Goal: Answer question/provide support

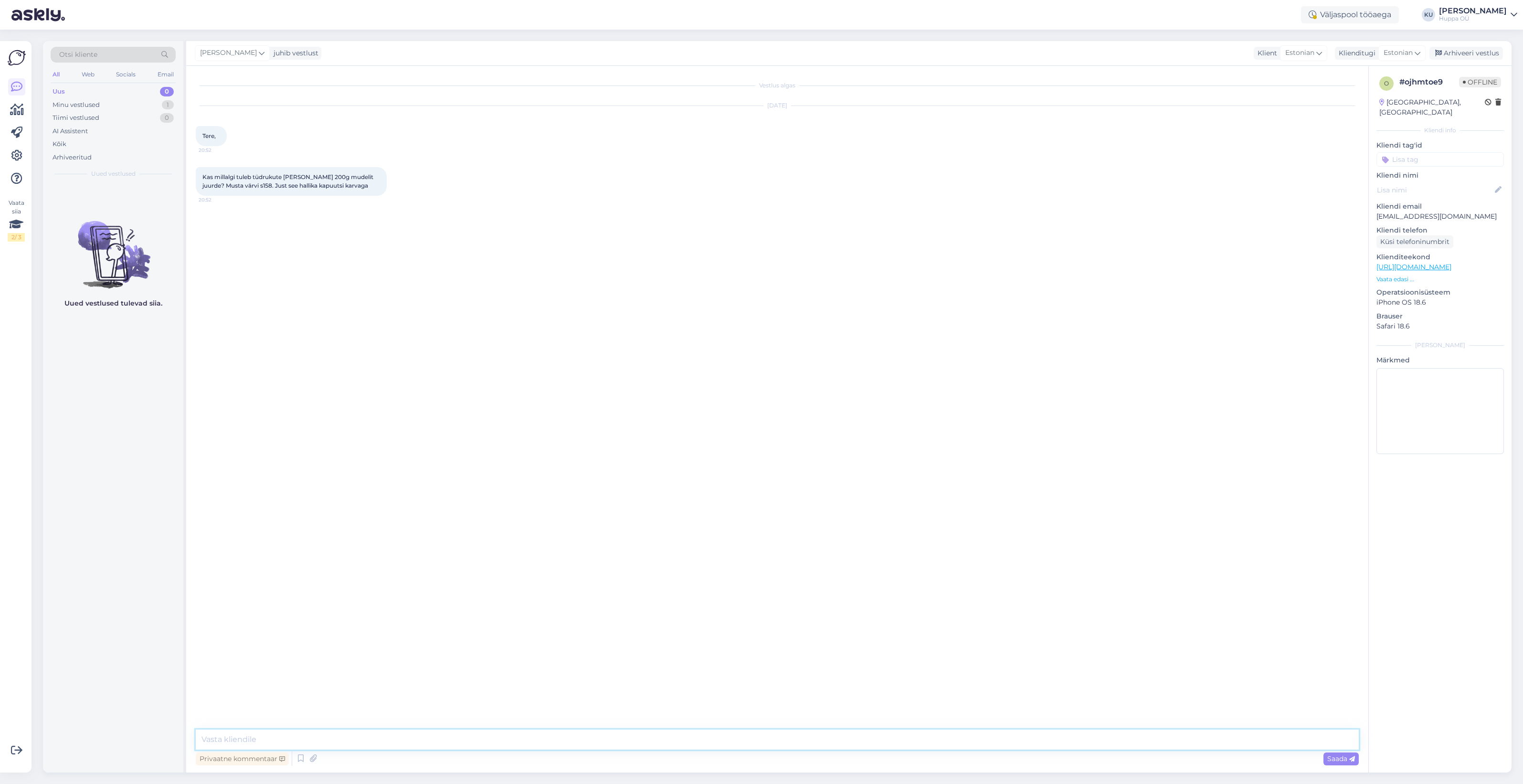
click at [257, 740] on textarea at bounding box center [777, 740] width 1163 height 20
paste textarea "[URL][DOMAIN_NAME][PERSON_NAME]"
type textarea "Tere! Meil kahjuks mitte, aga leidsin, et seda on veel meie edasimüüja juures: …"
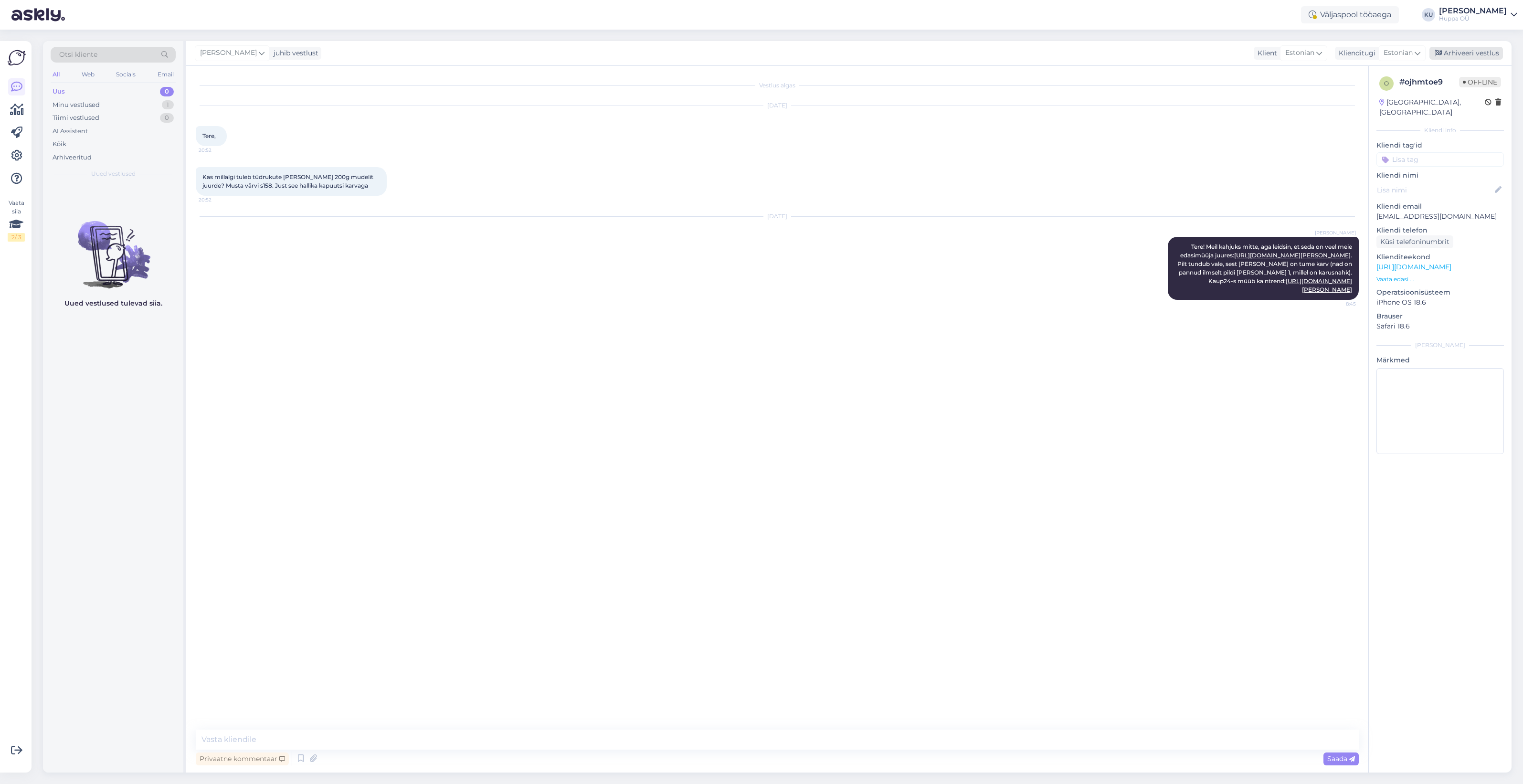
click at [1478, 52] on div "Arhiveeri vestlus" at bounding box center [1466, 54] width 73 height 13
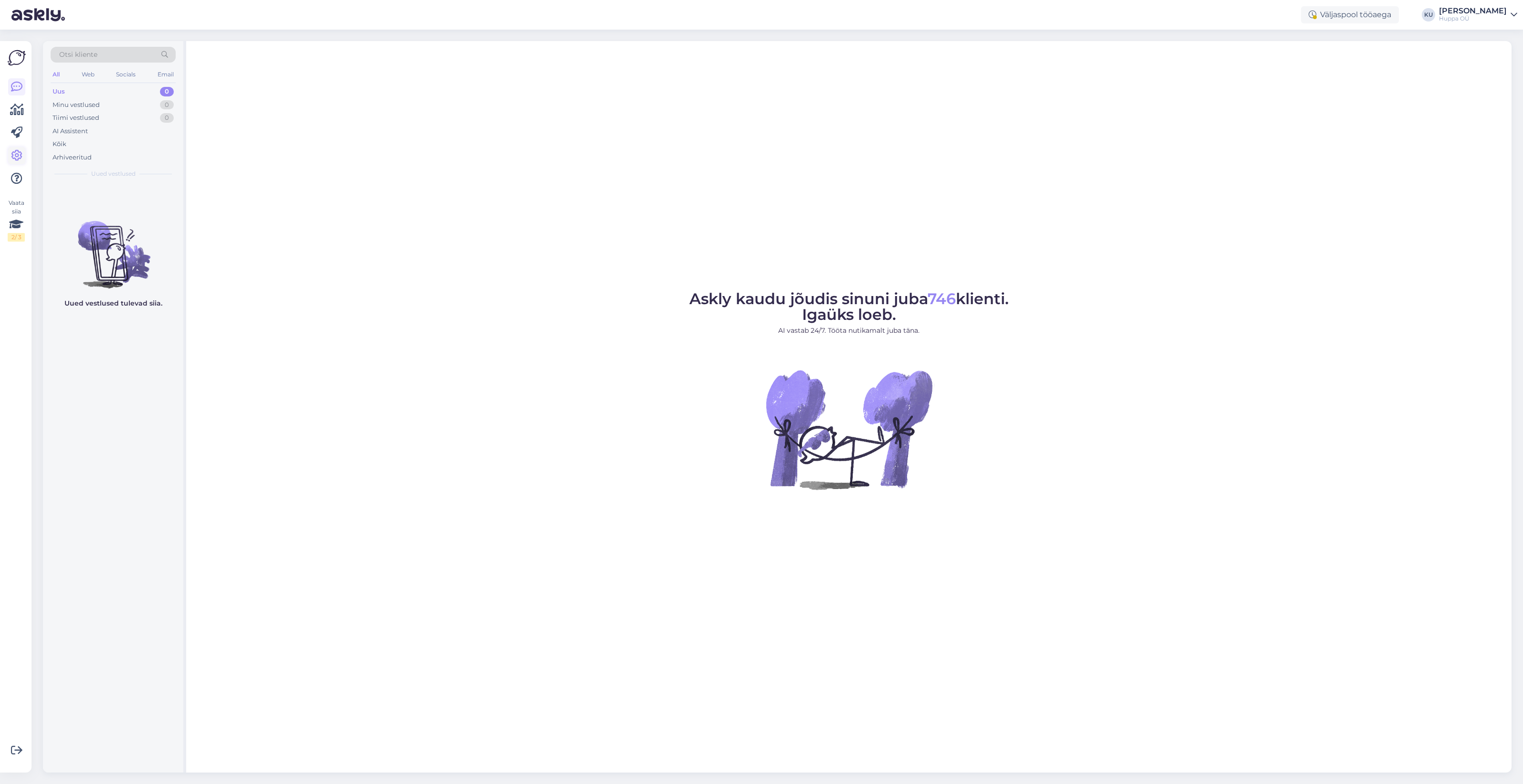
click at [18, 151] on icon at bounding box center [17, 156] width 12 height 12
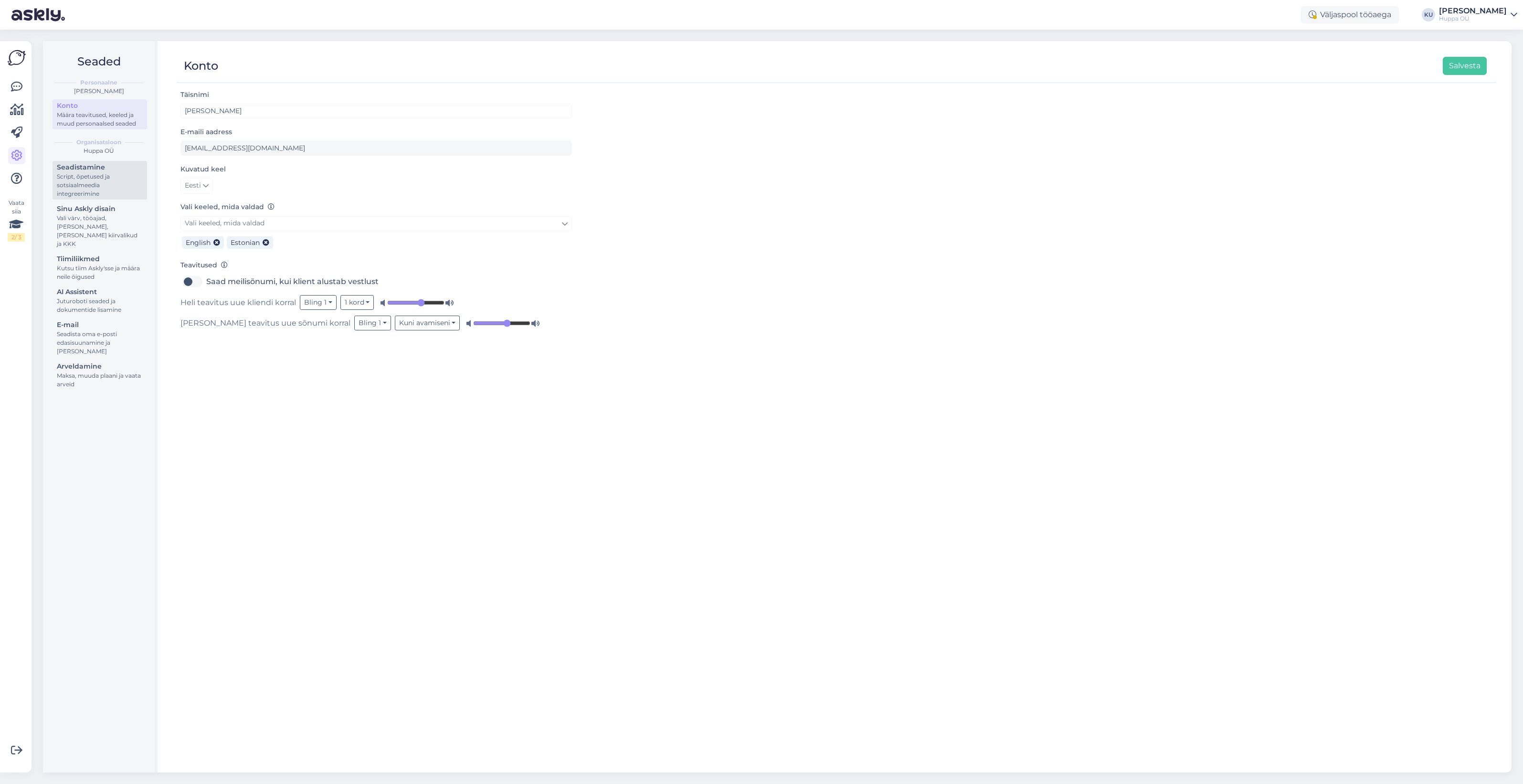
click at [89, 175] on div "Script, õpetused ja sotsiaalmeedia integreerimine" at bounding box center [99, 185] width 86 height 26
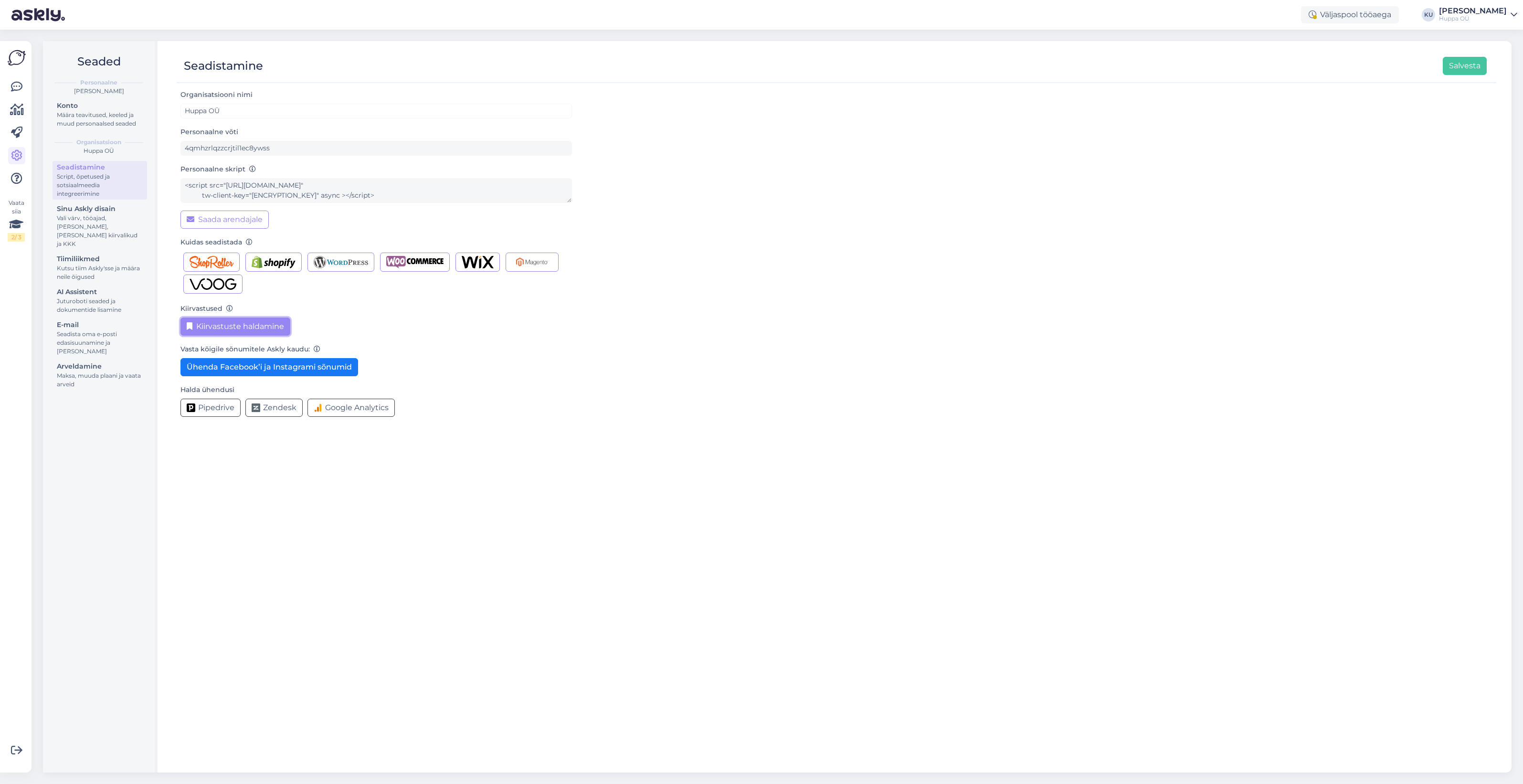
click at [208, 328] on button "Kiirvastuste haldamine" at bounding box center [236, 326] width 110 height 18
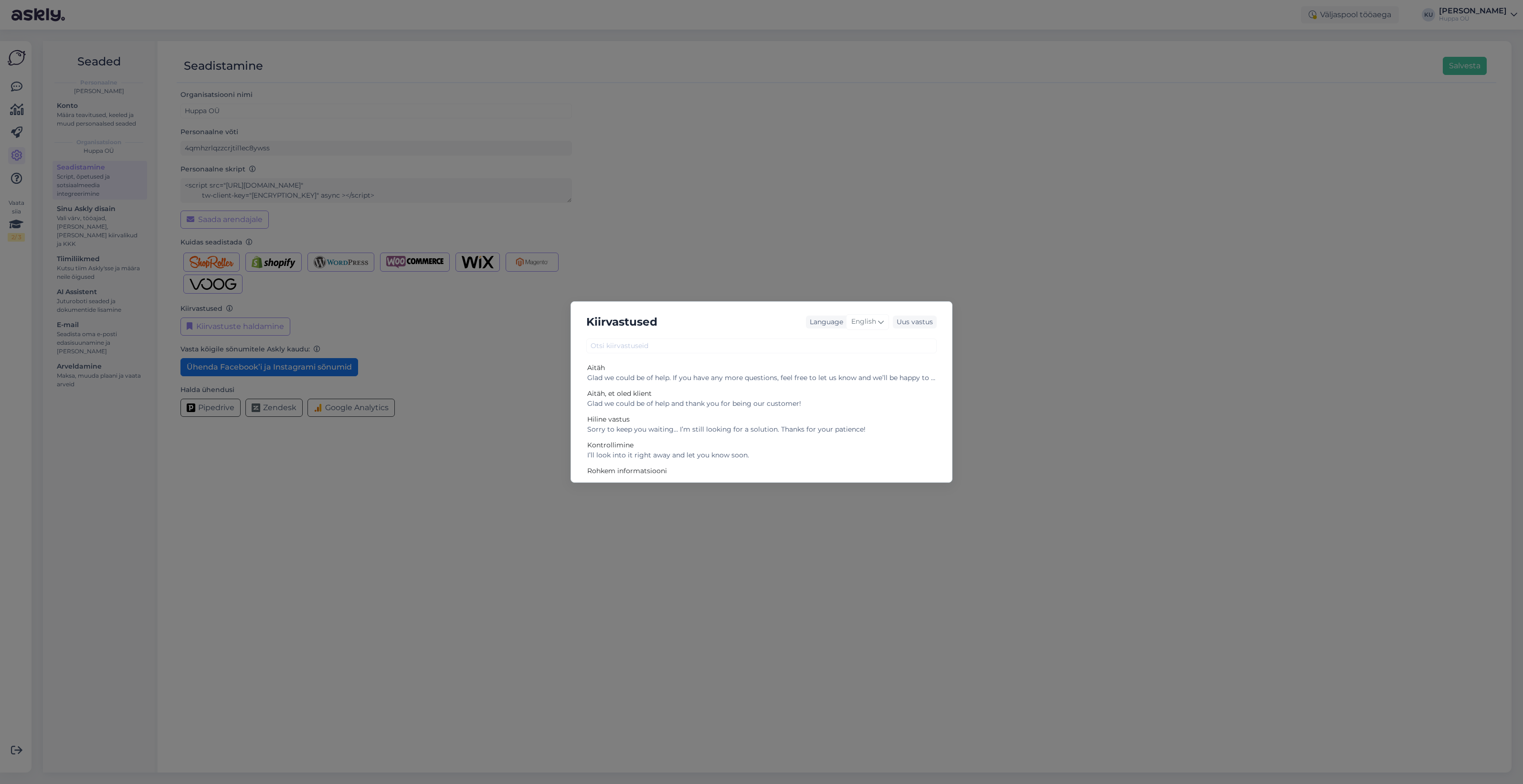
click at [489, 338] on div "Kiirvastused Language English Uus vastus Aitäh Glad we could be of help. If you…" at bounding box center [761, 392] width 1523 height 784
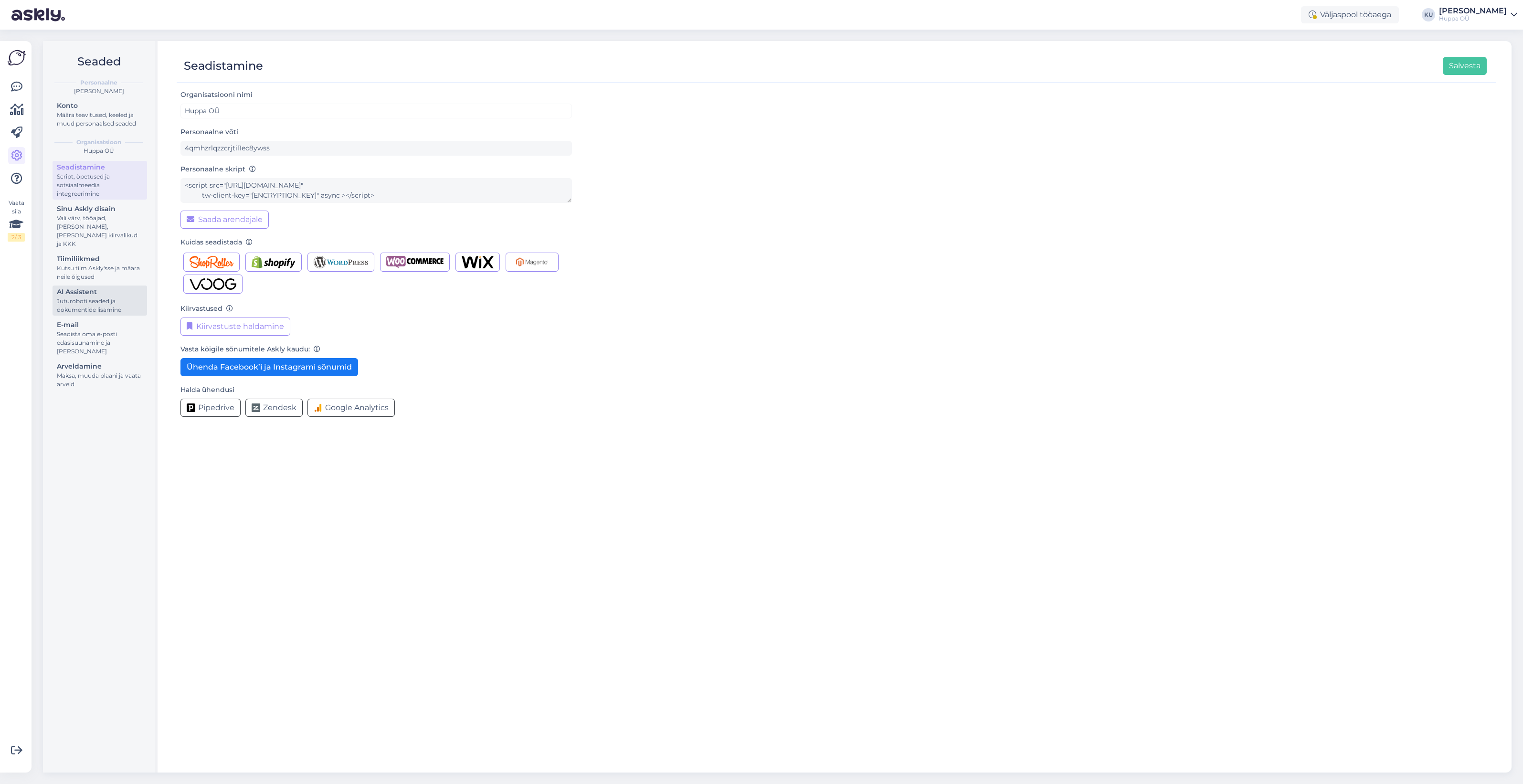
click at [92, 287] on div "AI Assistent" at bounding box center [99, 292] width 86 height 10
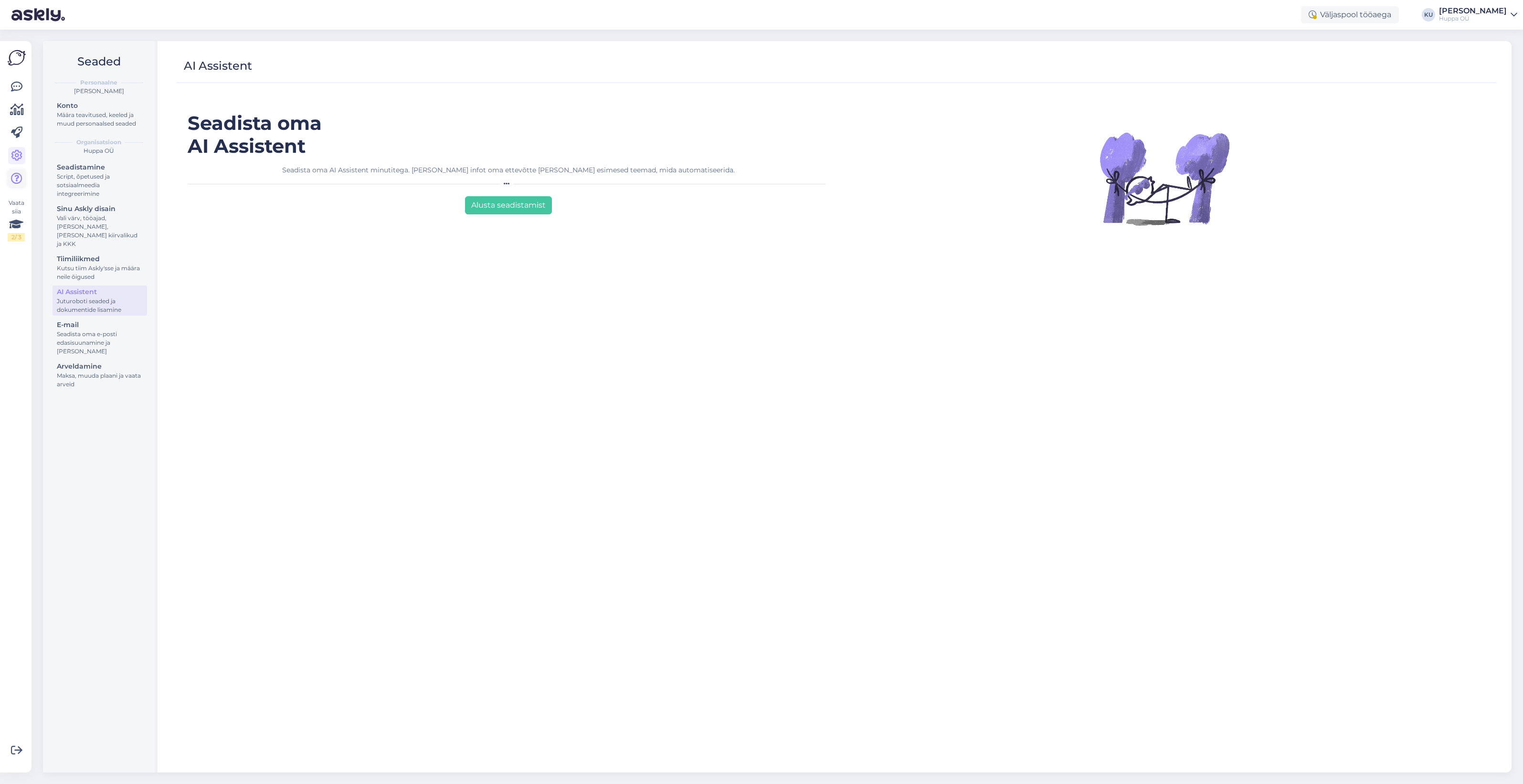
click at [13, 184] on icon at bounding box center [17, 178] width 12 height 12
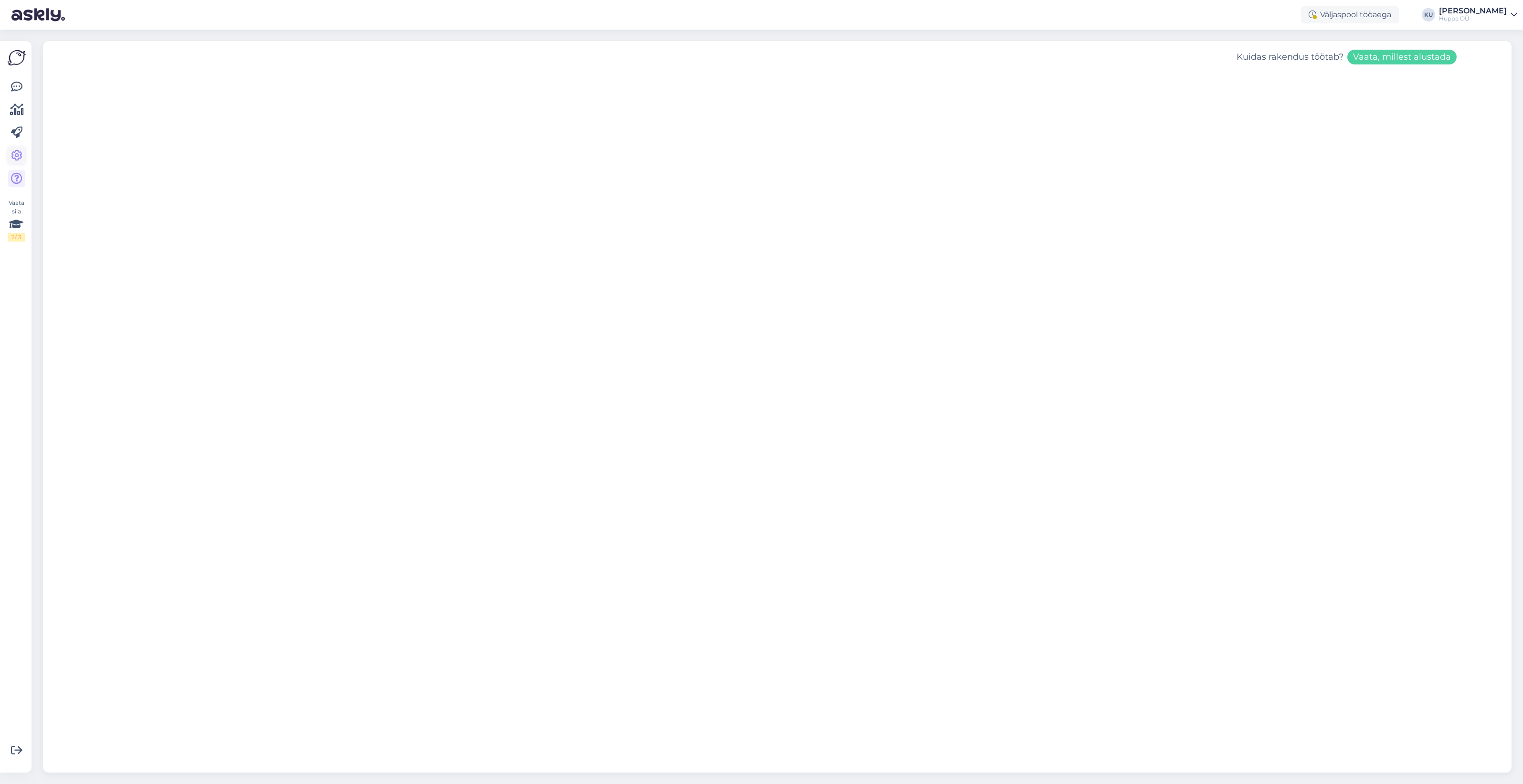
click at [20, 160] on icon at bounding box center [17, 156] width 12 height 12
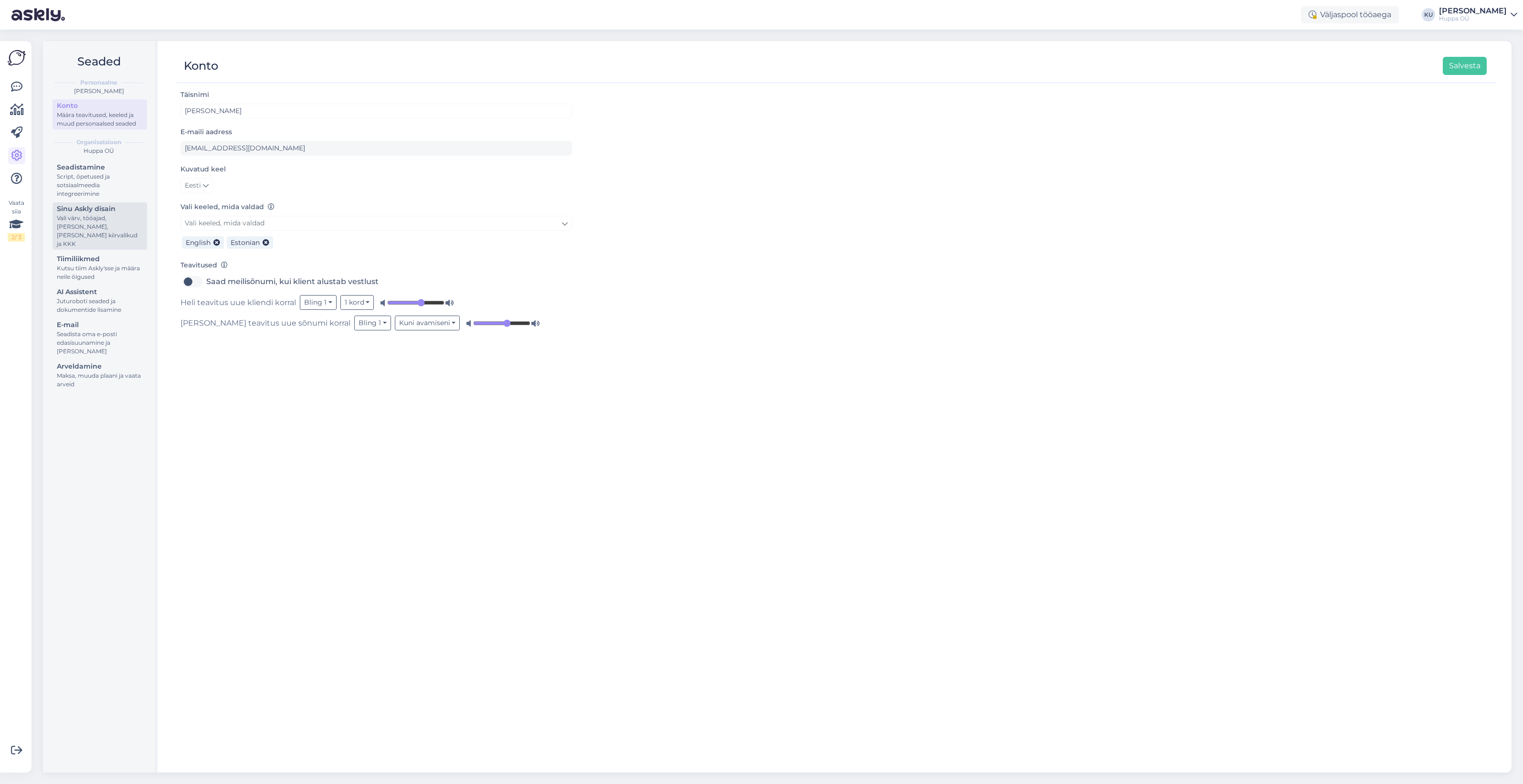
click at [92, 223] on div "Vali värv, tööajad, [PERSON_NAME], [PERSON_NAME] kiirvalikud ja KKK" at bounding box center [99, 230] width 86 height 34
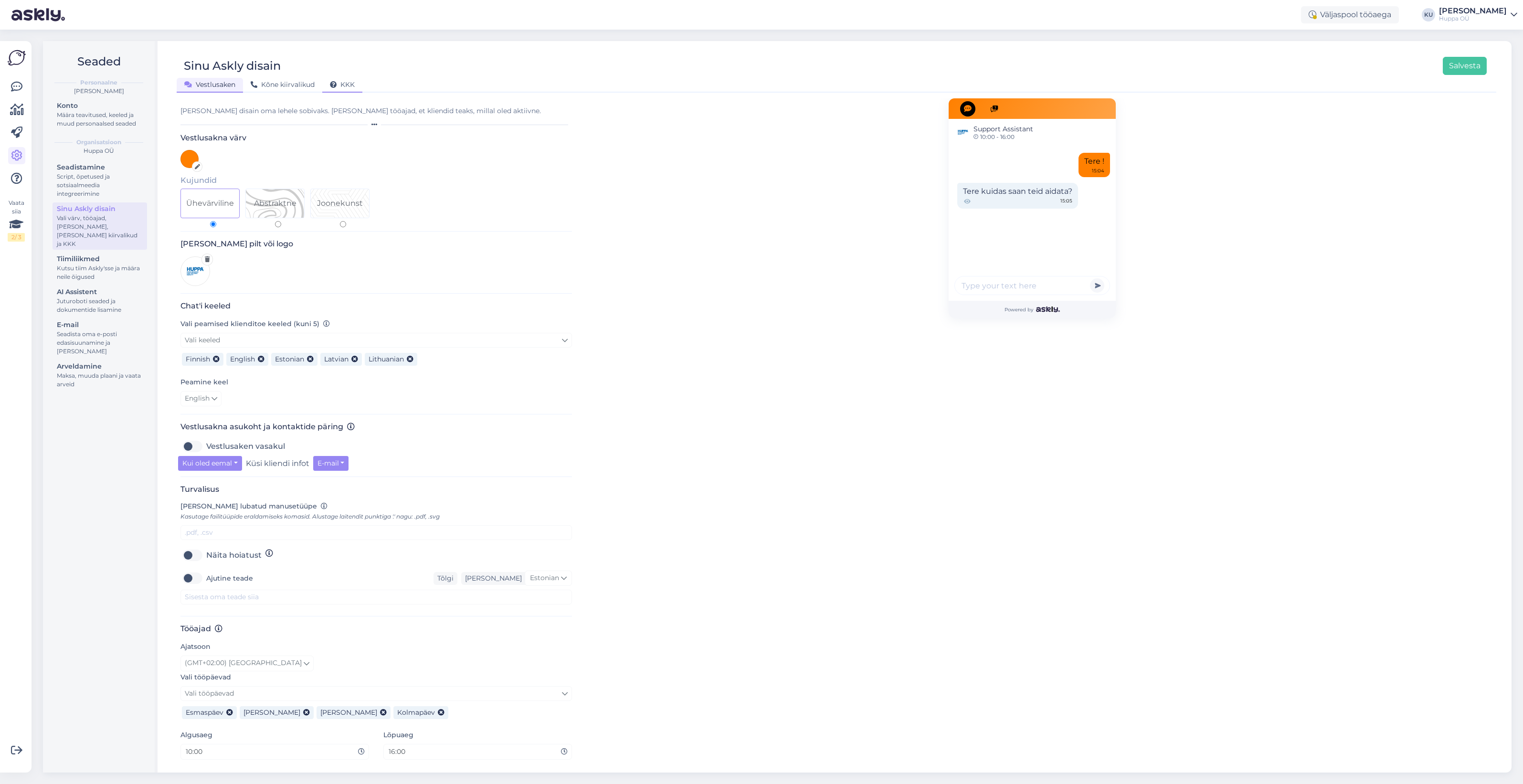
click at [339, 82] on span "KKK" at bounding box center [342, 85] width 25 height 9
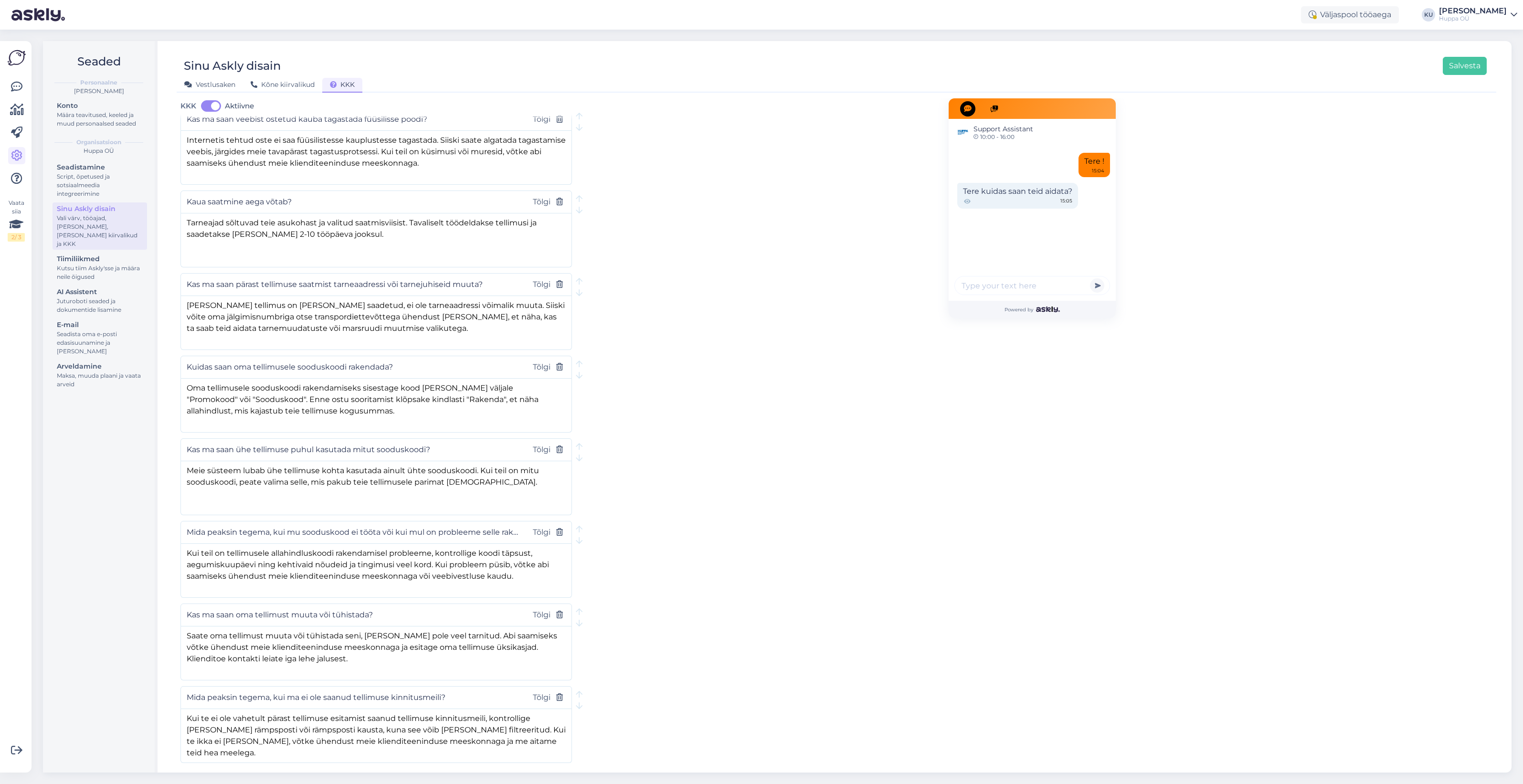
scroll to position [161, 0]
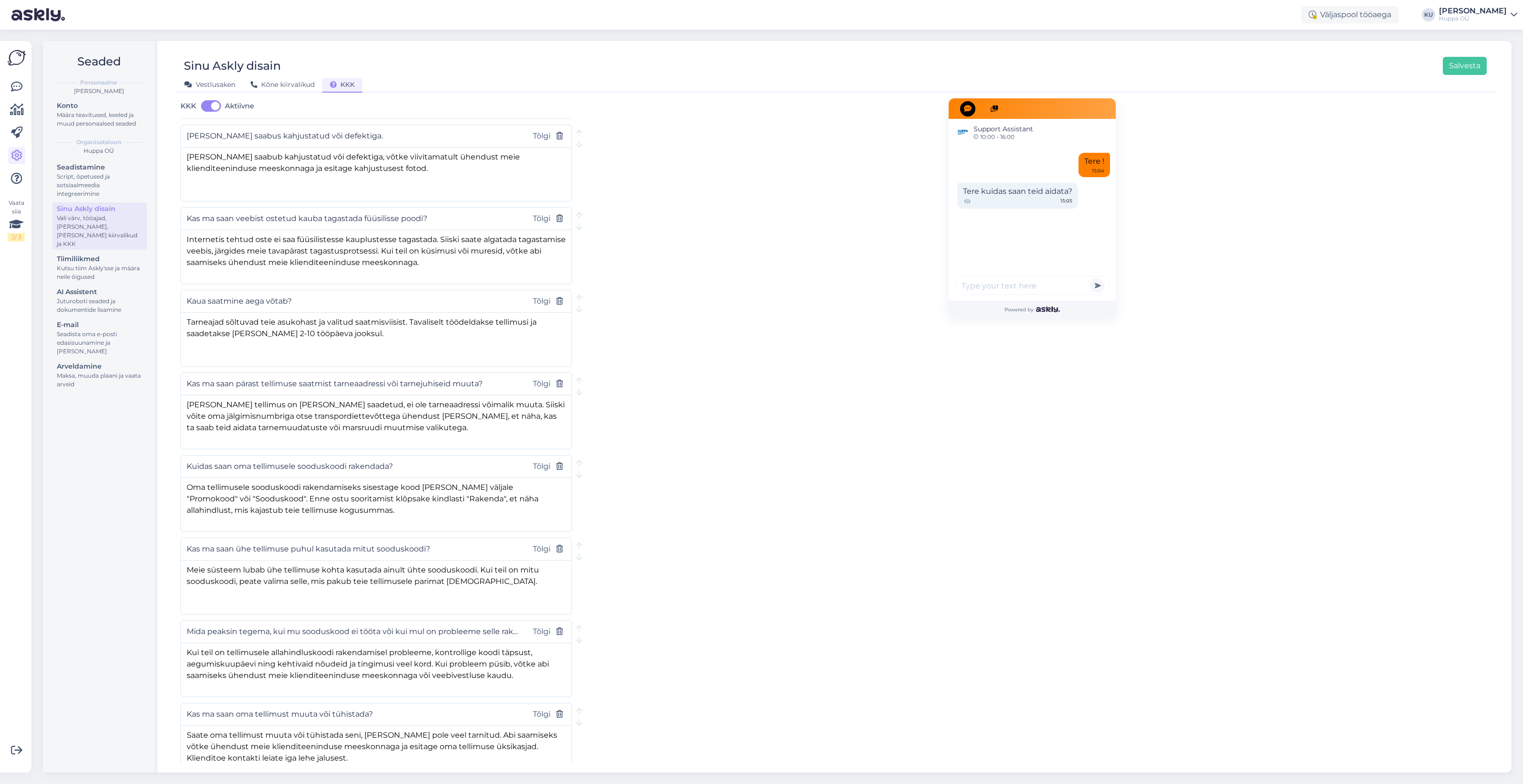
click at [868, 622] on div "Support Assistant 10:00 - 16:00 Tere ! 15:04 Tere kuidas saan teid aidata? 15:0…" at bounding box center [1032, 500] width 921 height 1125
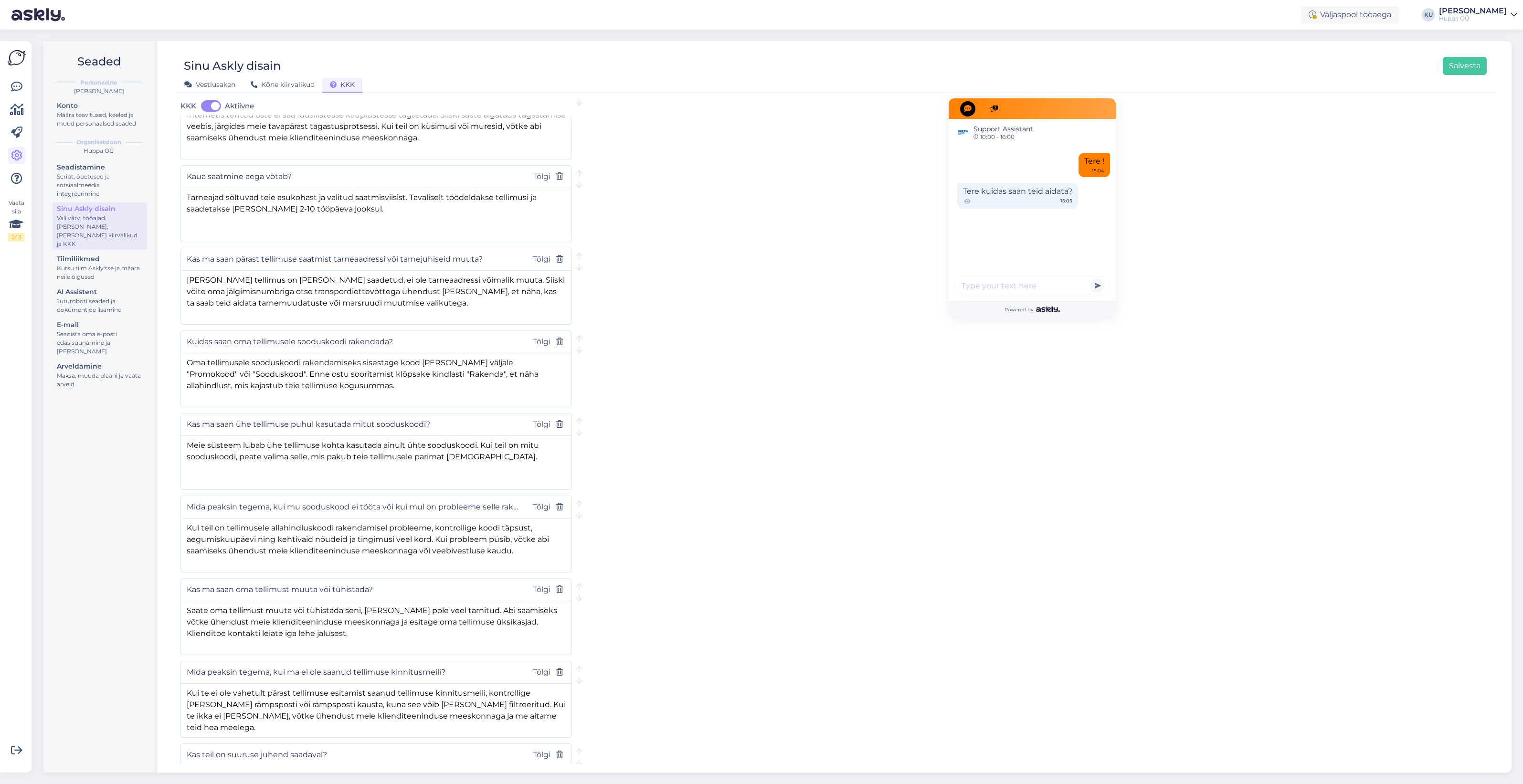
scroll to position [459, 0]
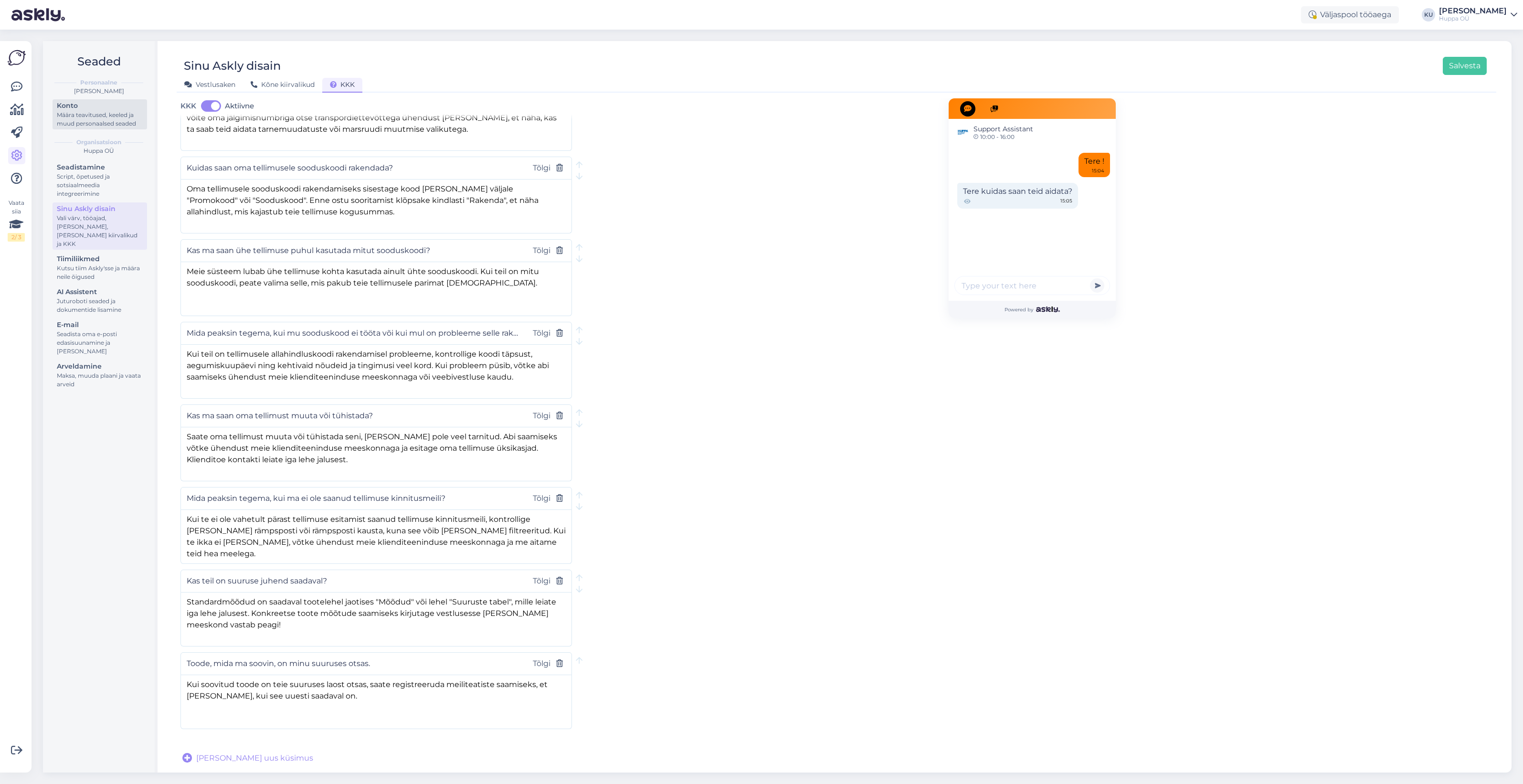
click at [74, 104] on div "Konto" at bounding box center [99, 106] width 86 height 10
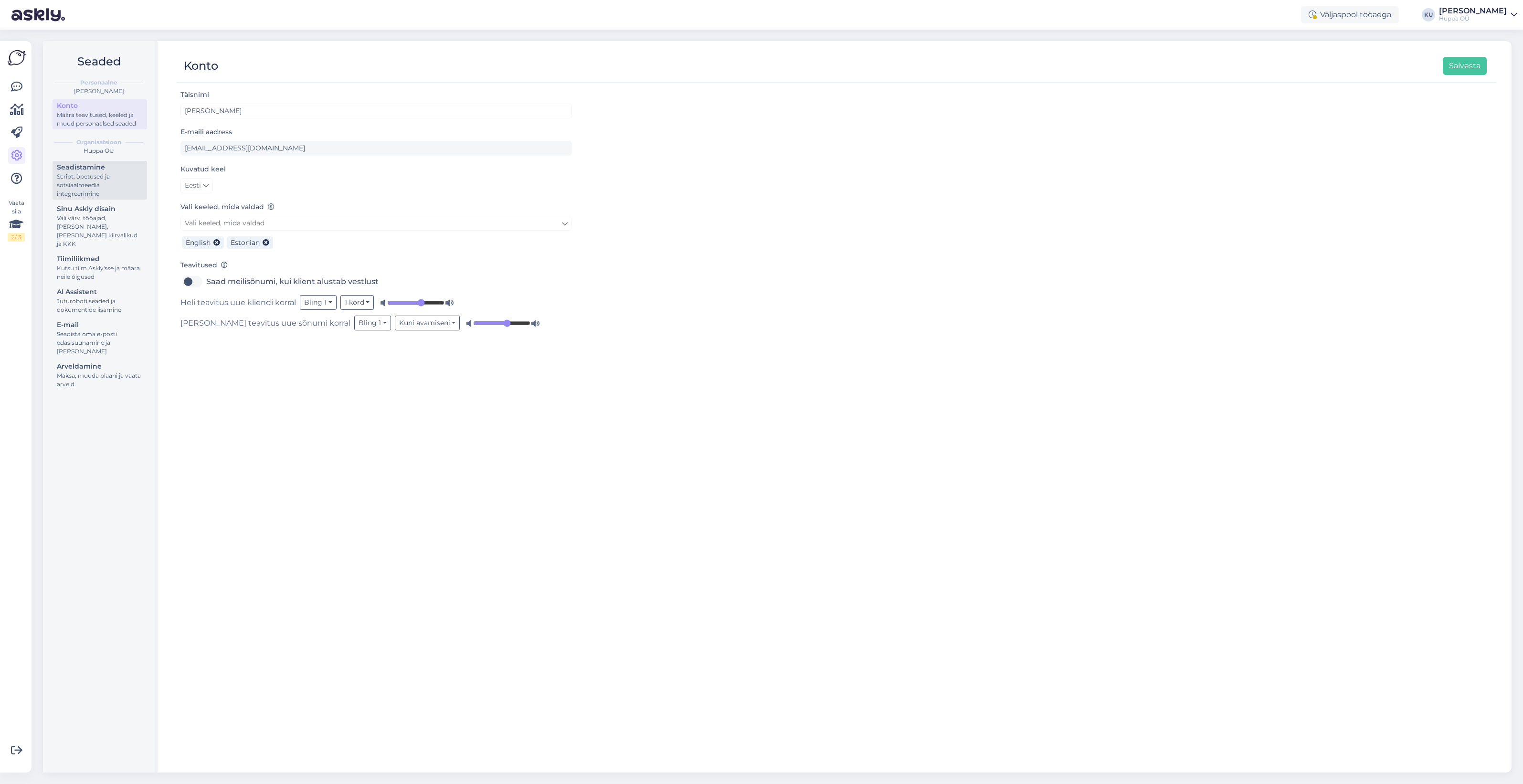
click at [111, 183] on div "Script, õpetused ja sotsiaalmeedia integreerimine" at bounding box center [99, 185] width 86 height 26
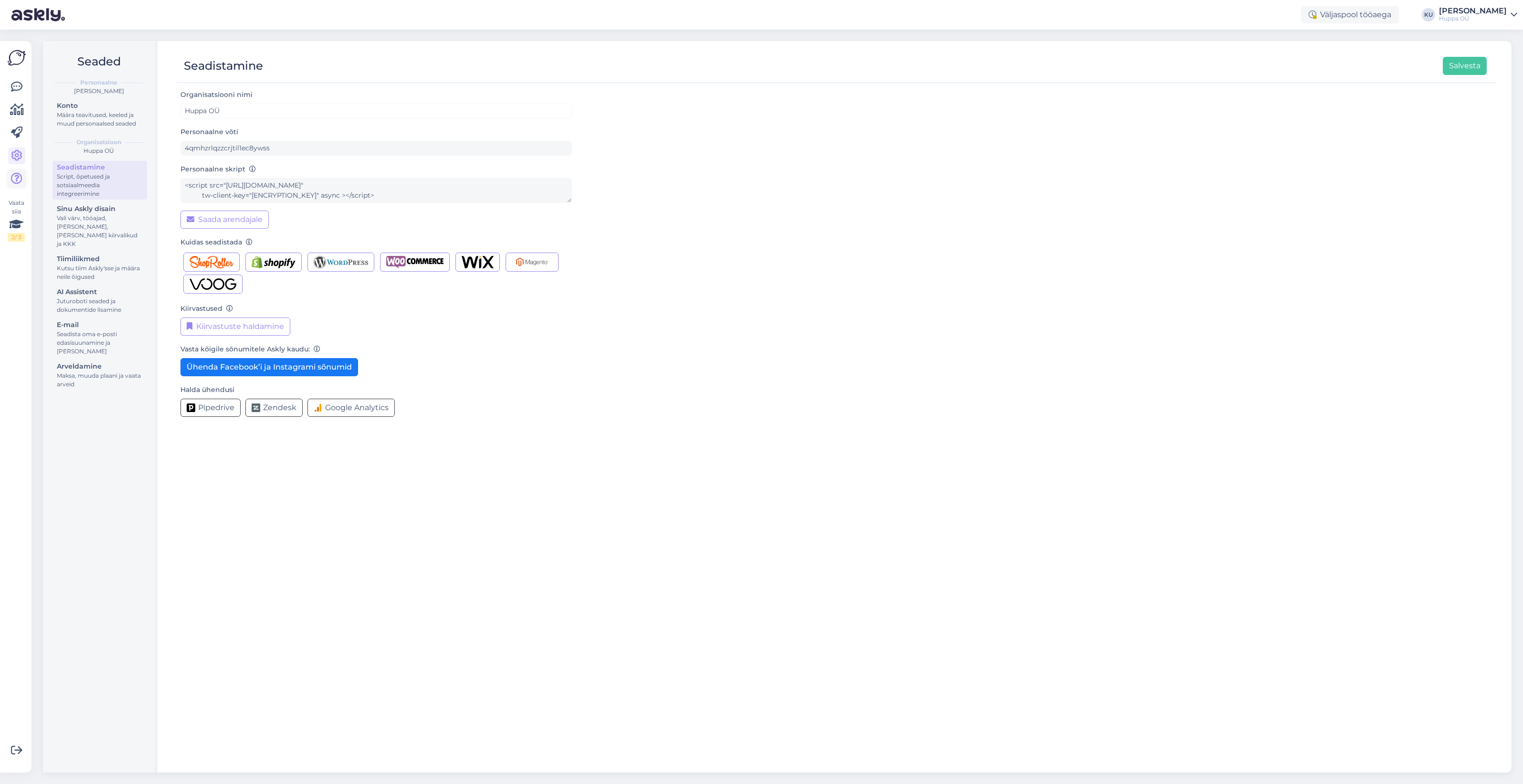
click at [19, 180] on icon at bounding box center [17, 178] width 12 height 12
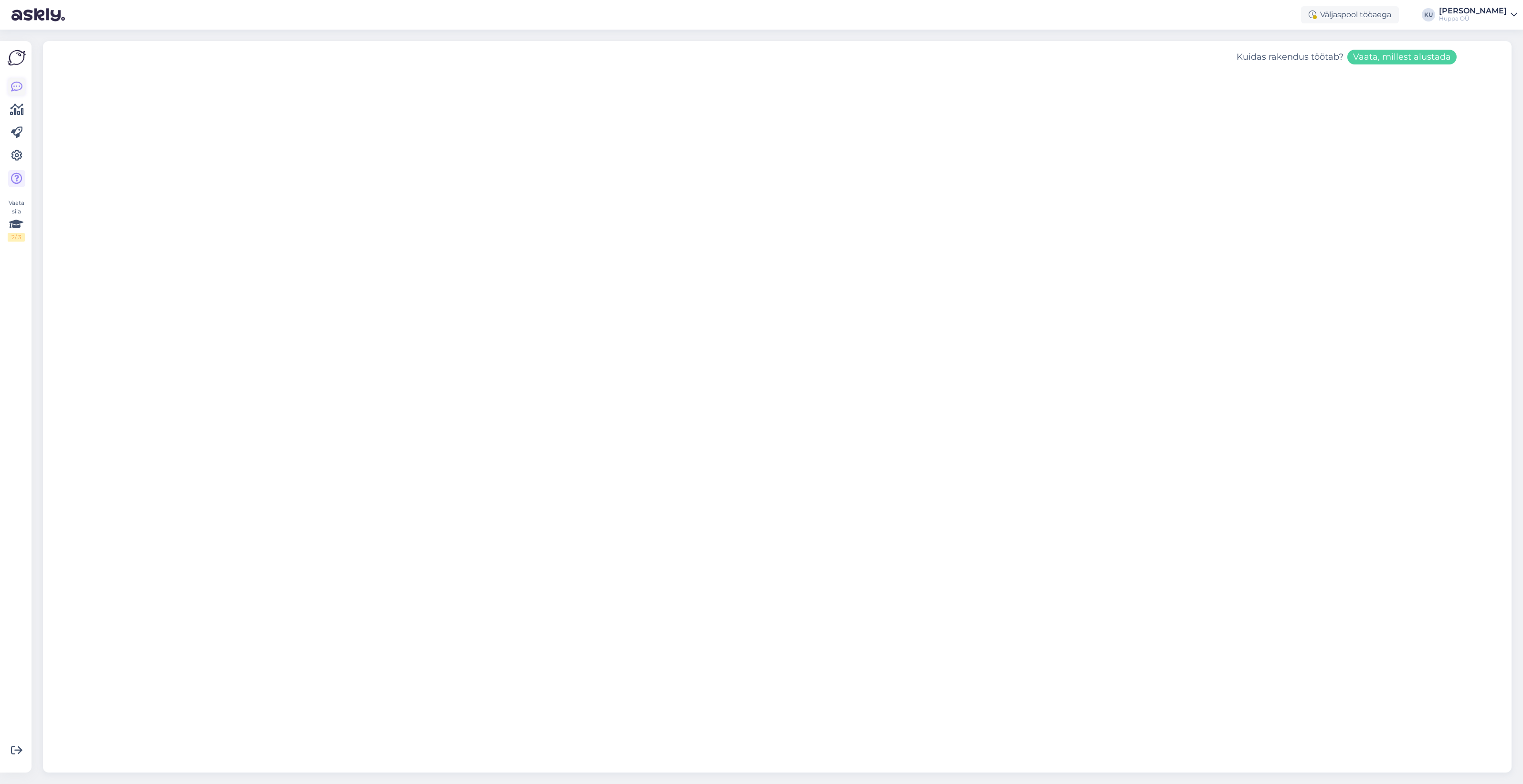
click at [14, 85] on icon at bounding box center [17, 87] width 12 height 12
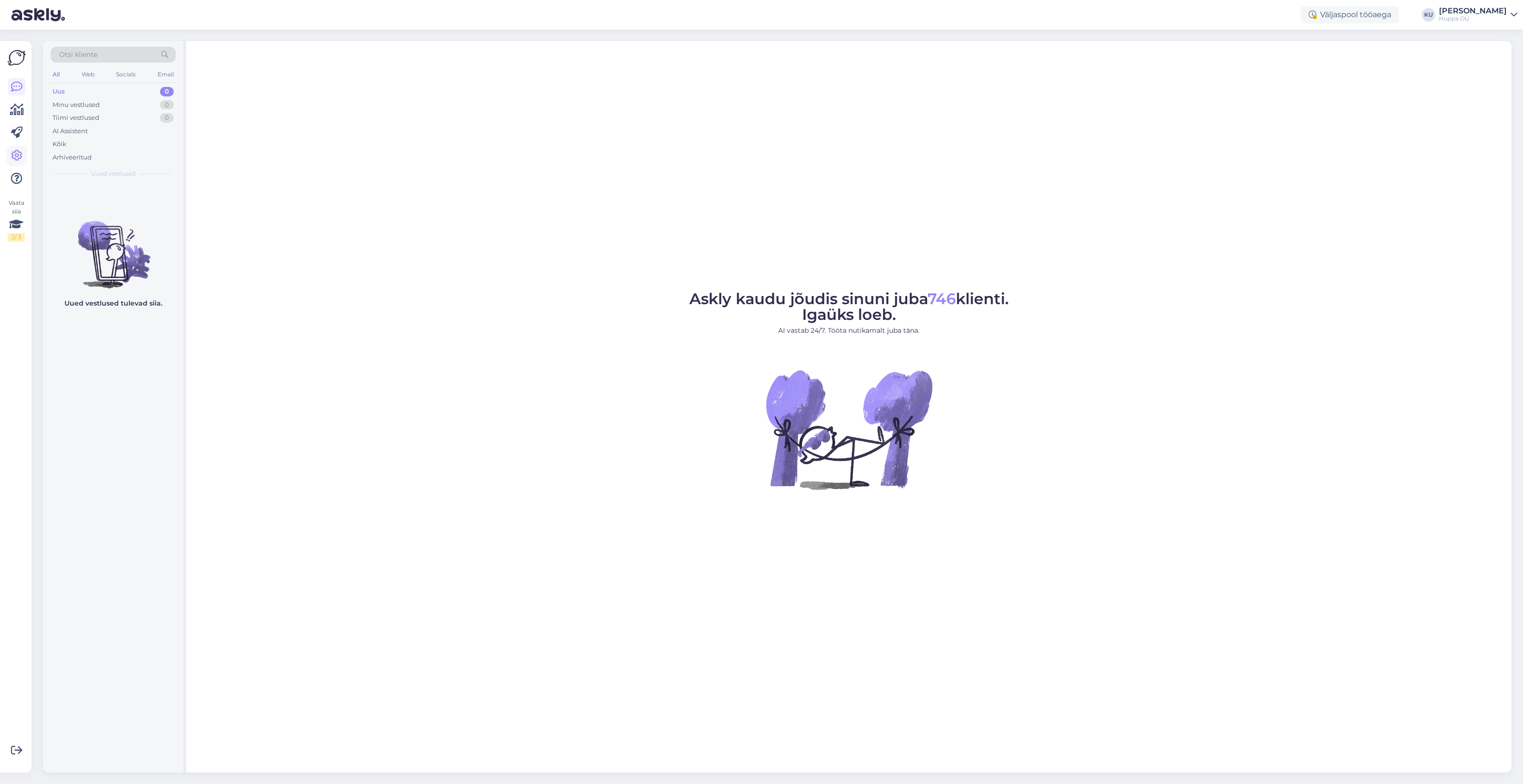
click at [17, 151] on icon at bounding box center [17, 156] width 12 height 12
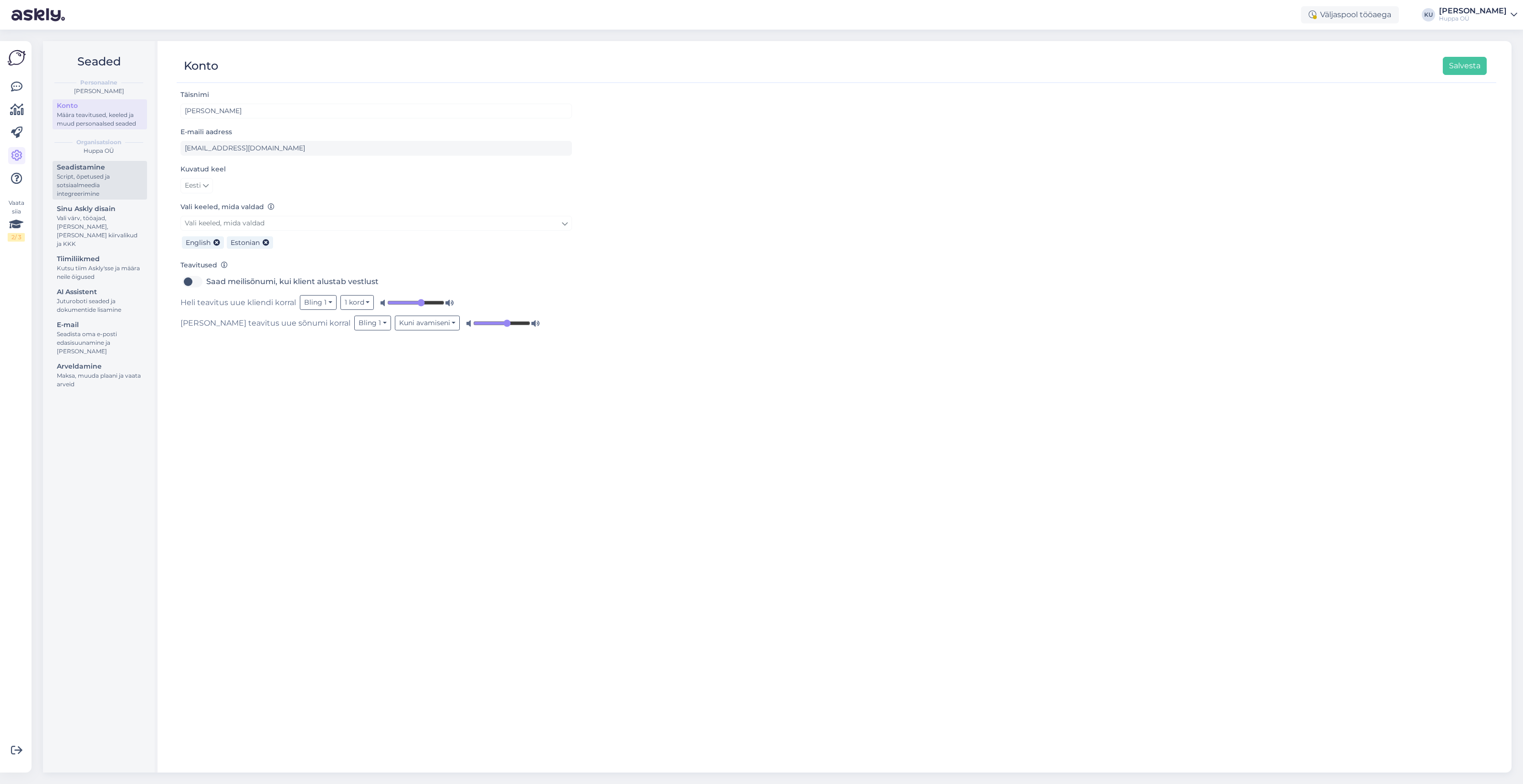
click at [83, 175] on div "Script, õpetused ja sotsiaalmeedia integreerimine" at bounding box center [99, 185] width 86 height 26
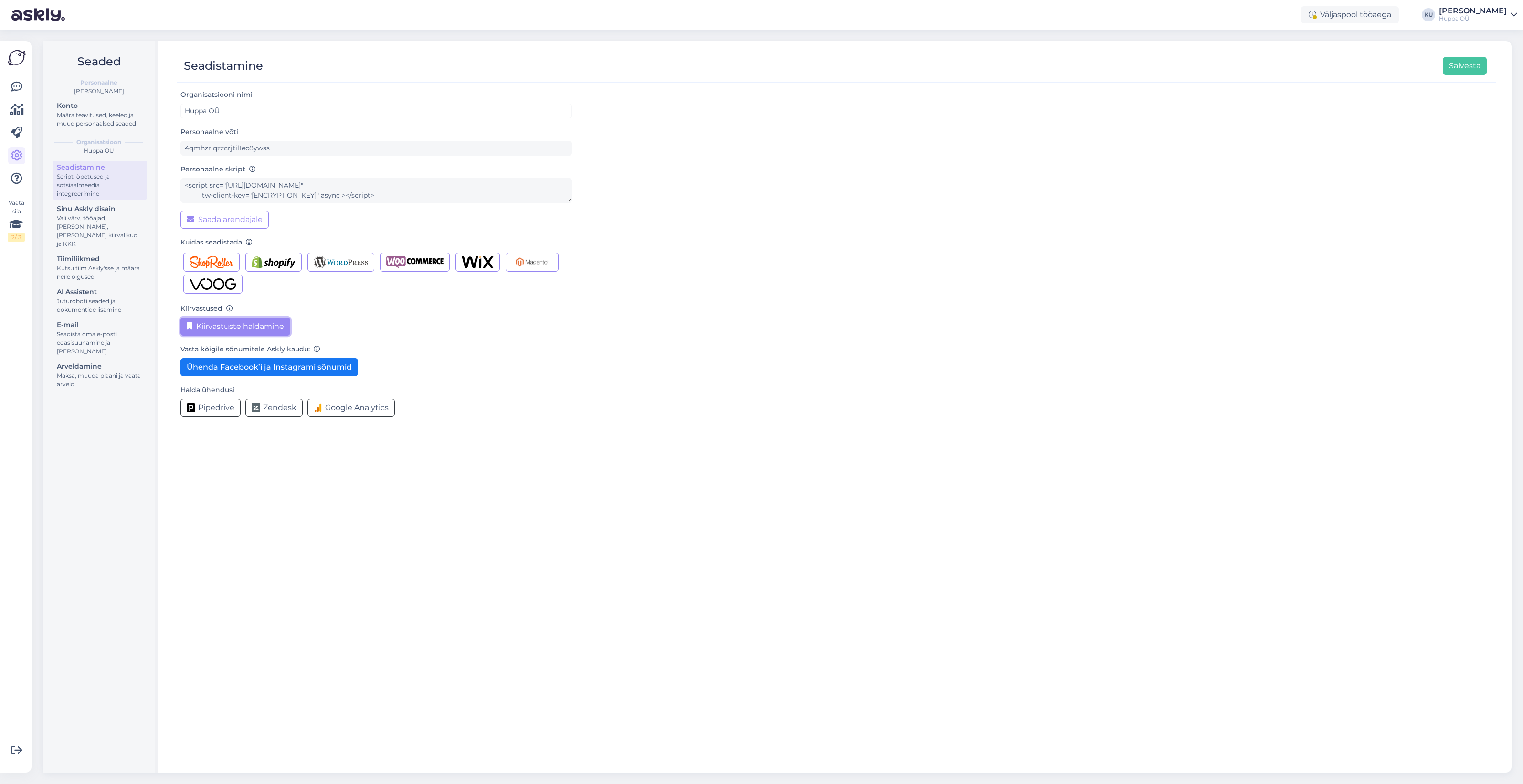
click at [246, 330] on button "Kiirvastuste haldamine" at bounding box center [236, 326] width 110 height 18
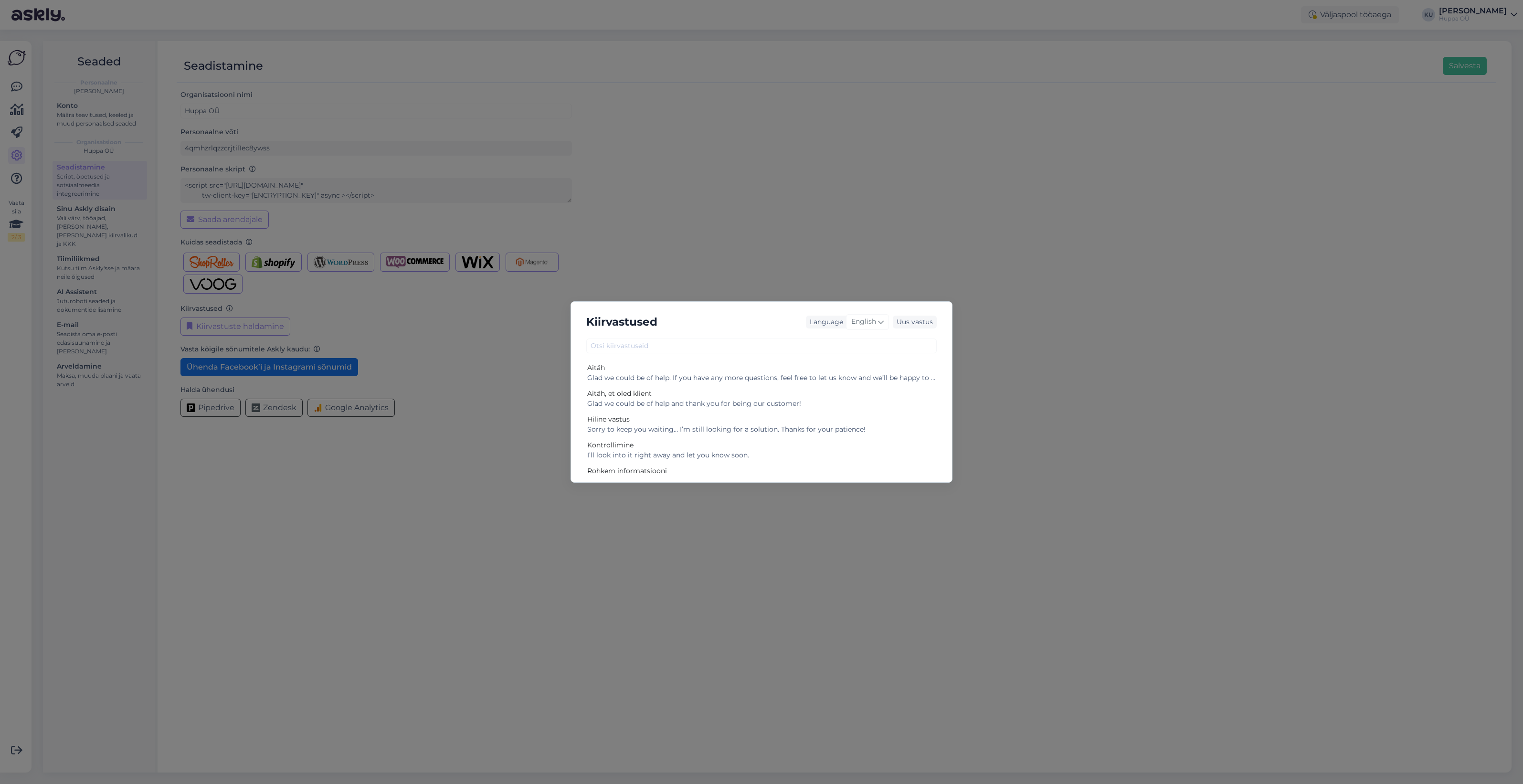
click at [1233, 314] on div "Kiirvastused Language English Uus vastus Aitäh Glad we could be of help. If you…" at bounding box center [761, 392] width 1523 height 784
